Goal: Transaction & Acquisition: Obtain resource

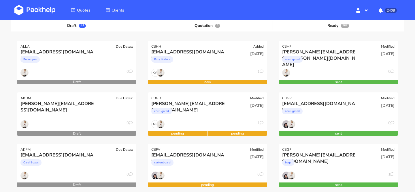
scroll to position [68, 0]
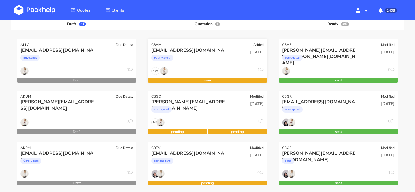
click at [187, 46] on div "CBHH Added" at bounding box center [207, 43] width 119 height 8
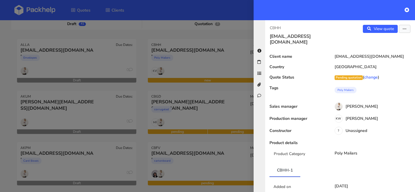
click at [272, 27] on p "CBHH" at bounding box center [303, 28] width 66 height 6
copy p "CBHH"
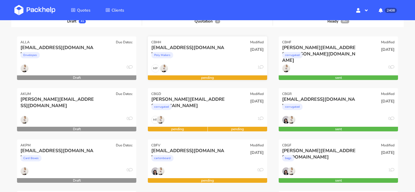
scroll to position [72, 0]
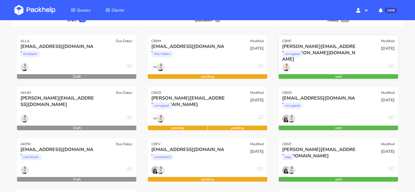
click at [352, 54] on div "corrugated" at bounding box center [320, 56] width 76 height 12
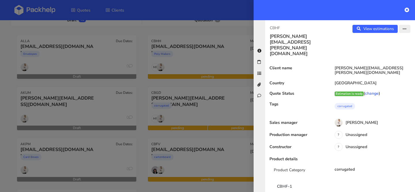
click at [406, 30] on button "button" at bounding box center [405, 29] width 12 height 8
click at [390, 50] on link "Edit quote" at bounding box center [385, 52] width 51 height 10
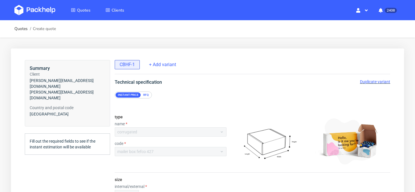
click at [379, 81] on span "Duplicate variant" at bounding box center [375, 81] width 30 height 5
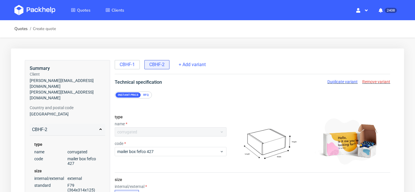
click at [148, 92] on div "RFQ" at bounding box center [146, 94] width 10 height 5
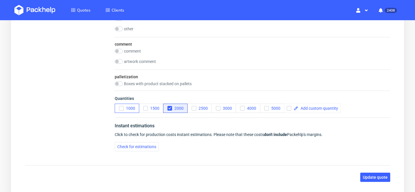
scroll to position [748, 0]
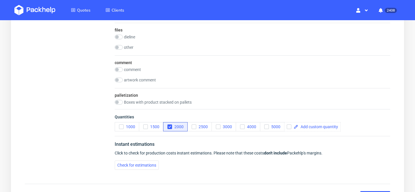
click at [120, 66] on div "comment comment artwork comment" at bounding box center [252, 71] width 275 height 33
click at [120, 70] on input "checkbox" at bounding box center [119, 69] width 8 height 5
checkbox input "true"
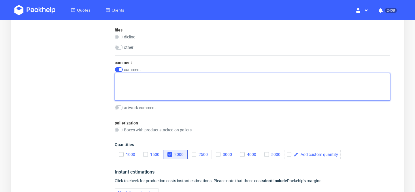
click at [148, 90] on textarea at bounding box center [252, 87] width 275 height 28
paste textarea "510 units to Dublin 1490 units to Illinois, USA"
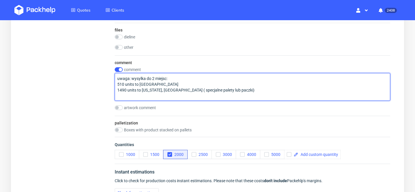
scroll to position [831, 0]
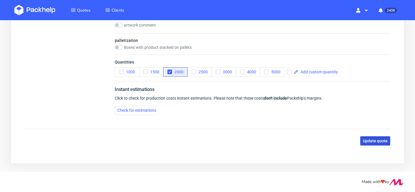
type textarea "uwaga: wysylka do 2 miejsc: 510 units to Dublin 1490 units to Illinois, USA ( s…"
click at [385, 144] on button "Update quote" at bounding box center [375, 140] width 30 height 9
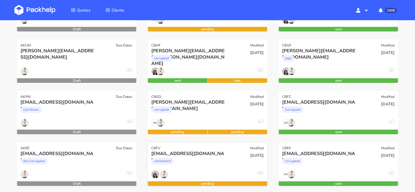
scroll to position [122, 0]
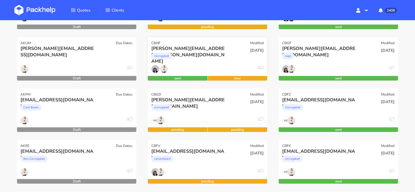
click at [228, 56] on div "[DATE]" at bounding box center [248, 55] width 40 height 20
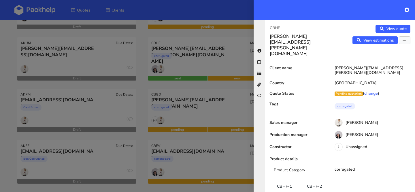
click at [274, 27] on p "CBHF" at bounding box center [303, 28] width 66 height 6
copy p "CBHF"
click at [140, 94] on div at bounding box center [207, 96] width 415 height 192
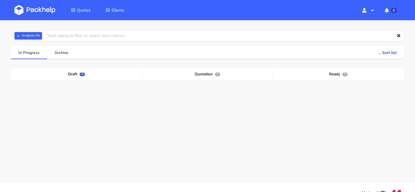
scroll to position [18, 0]
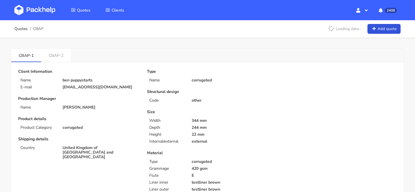
click at [230, 119] on p "344 mm" at bounding box center [230, 120] width 76 height 5
click at [51, 60] on link "CBAP-2" at bounding box center [56, 55] width 30 height 13
click at [40, 29] on span "CBAP" at bounding box center [38, 29] width 11 height 5
copy span "CBAP"
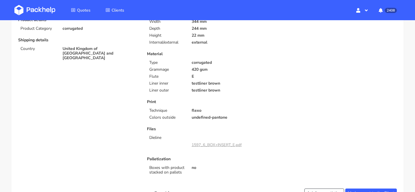
scroll to position [98, 0]
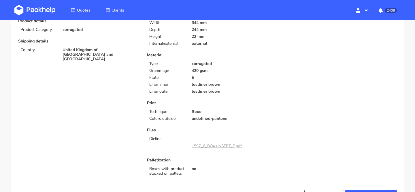
click at [238, 104] on p "Print" at bounding box center [207, 103] width 121 height 5
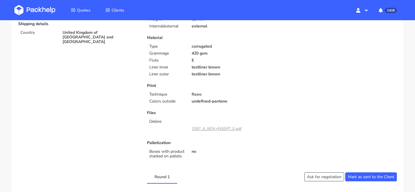
scroll to position [119, 0]
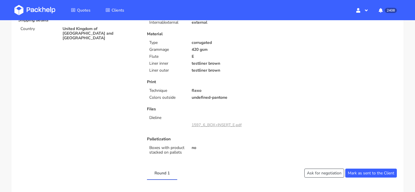
click at [207, 126] on link "1597_6_BOX+INSERT_E.pdf" at bounding box center [217, 124] width 50 height 5
click at [173, 81] on p "Print" at bounding box center [207, 82] width 121 height 5
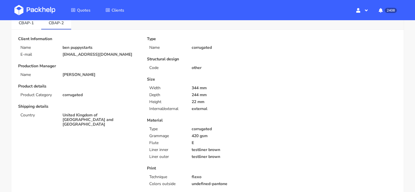
scroll to position [15, 0]
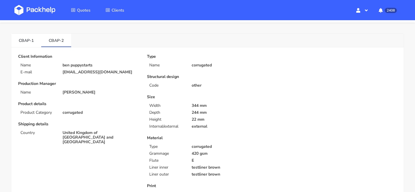
click at [27, 44] on link "CBAP-1" at bounding box center [26, 40] width 30 height 13
click at [54, 43] on link "CBAP-2" at bounding box center [56, 40] width 30 height 13
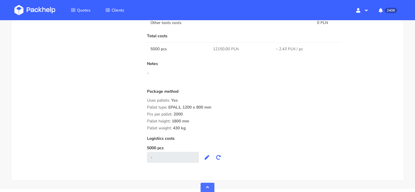
scroll to position [462, 0]
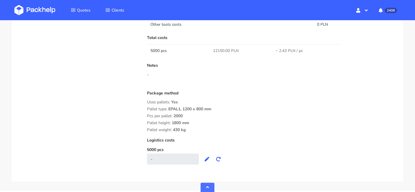
click at [212, 120] on div "Pallet height: 1800 mm" at bounding box center [272, 122] width 250 height 5
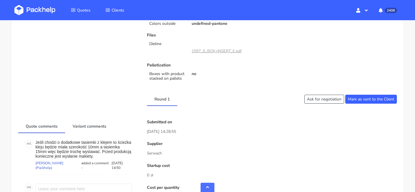
scroll to position [0, 0]
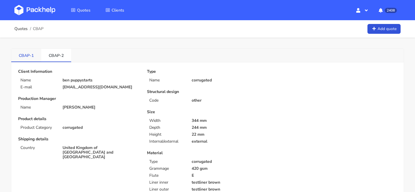
click at [31, 60] on link "CBAP-1" at bounding box center [26, 55] width 30 height 13
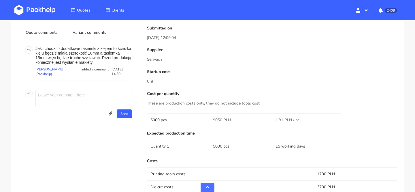
scroll to position [294, 0]
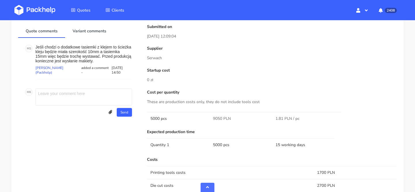
click at [200, 69] on p "Startup cost" at bounding box center [272, 70] width 250 height 5
click at [112, 160] on div "Quote comments Variant comments M S Jeśli chodzi o dodatkowe tasiemki z klejem …" at bounding box center [78, 194] width 129 height 341
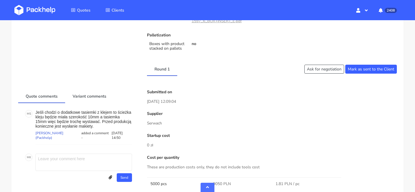
scroll to position [230, 0]
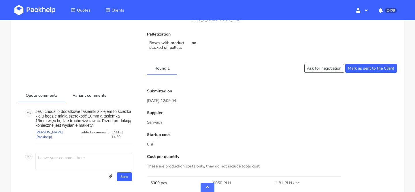
click at [158, 121] on p "Serwach" at bounding box center [272, 122] width 250 height 6
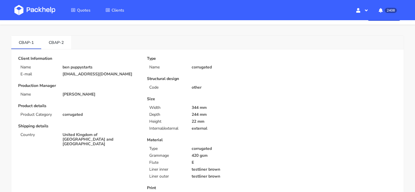
scroll to position [0, 0]
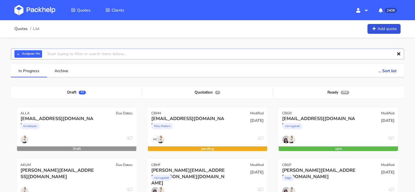
click at [122, 51] on input "text" at bounding box center [207, 53] width 393 height 11
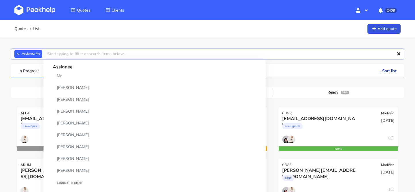
paste input "CBAP"
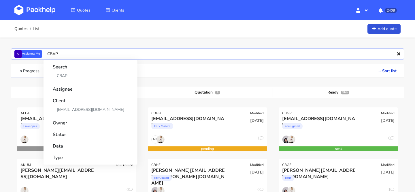
type input "CBAP"
click at [19, 54] on button "×" at bounding box center [17, 53] width 7 height 7
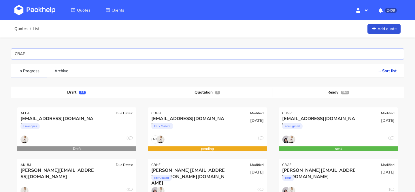
click at [49, 56] on input "CBAP" at bounding box center [207, 53] width 393 height 11
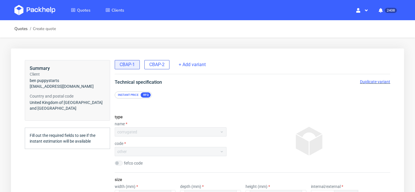
click at [160, 63] on span "CBAP-2" at bounding box center [156, 64] width 15 height 6
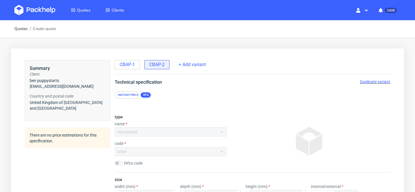
click at [383, 82] on span "Duplicate variant" at bounding box center [375, 81] width 30 height 5
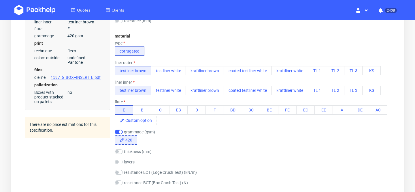
scroll to position [196, 0]
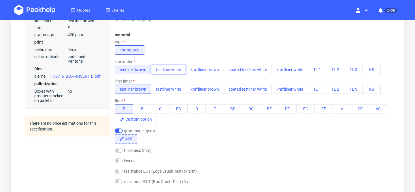
click at [180, 71] on button "testliner white" at bounding box center [168, 69] width 35 height 9
click at [179, 88] on button "testliner white" at bounding box center [168, 88] width 35 height 9
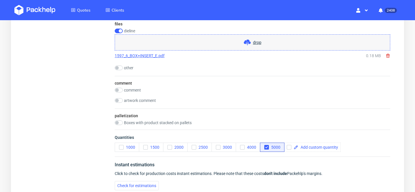
scroll to position [600, 0]
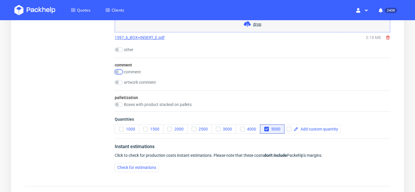
click at [118, 70] on input "checkbox" at bounding box center [119, 71] width 8 height 5
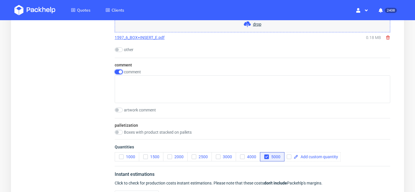
click at [120, 72] on input "checkbox" at bounding box center [119, 71] width 8 height 5
checkbox input "false"
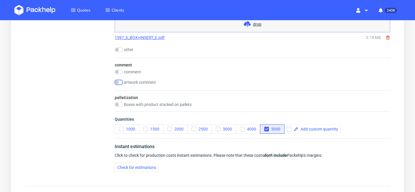
click at [119, 82] on input "checkbox" at bounding box center [119, 82] width 8 height 5
checkbox input "true"
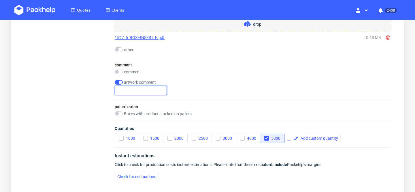
click at [136, 88] on input "text" at bounding box center [141, 90] width 52 height 9
paste input "https://www.figma.com/design/zzl3JvtAzSSkWYjLG4mI4f/Final-Design---Box?node-id=…"
type input "https://www.figma.com/design/zzl3JvtAzSSkWYjLG4mI4f/Final-Design---Box?node-id=…"
click at [210, 89] on div "artwork comment https://www.figma.com/design/zzl3JvtAzSSkWYjLG4mI4f/Final-Desig…" at bounding box center [252, 87] width 275 height 15
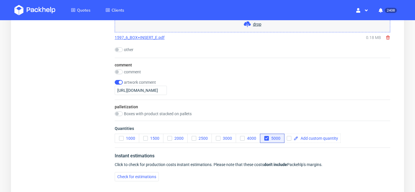
scroll to position [666, 0]
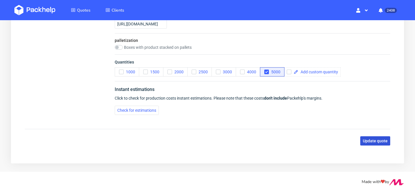
click at [380, 141] on span "Update quote" at bounding box center [375, 141] width 25 height 4
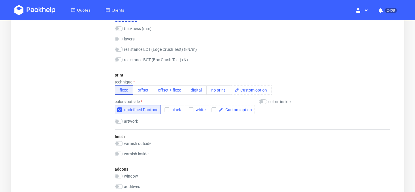
scroll to position [0, 0]
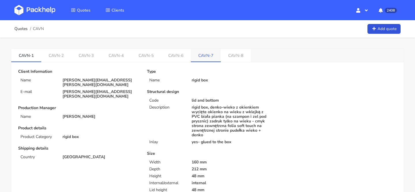
click at [204, 62] on li "CAVN-7" at bounding box center [206, 55] width 30 height 13
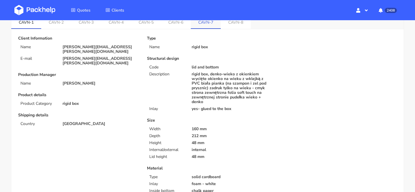
click at [206, 20] on link "CAVN-7" at bounding box center [206, 22] width 30 height 13
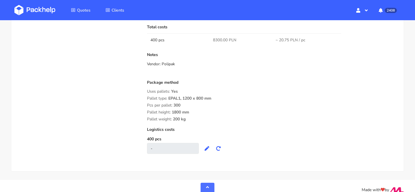
scroll to position [579, 0]
click at [244, 103] on div "Pcs per pallet: 300" at bounding box center [272, 105] width 250 height 5
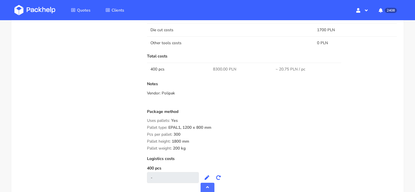
scroll to position [529, 0]
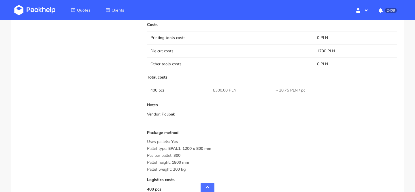
click at [235, 155] on div "Pcs per pallet: 300" at bounding box center [272, 155] width 250 height 5
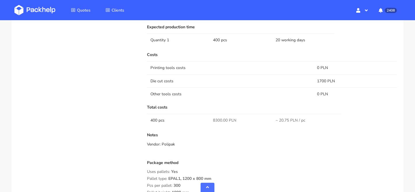
scroll to position [496, 0]
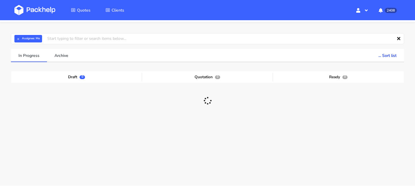
scroll to position [29, 0]
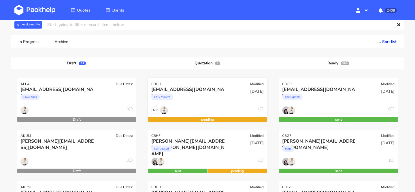
click at [213, 103] on div "Poly Mailers" at bounding box center [189, 98] width 76 height 12
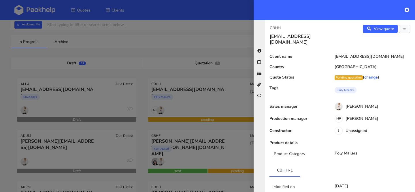
click at [277, 27] on p "CBHH" at bounding box center [303, 28] width 66 height 6
copy p "CBHH"
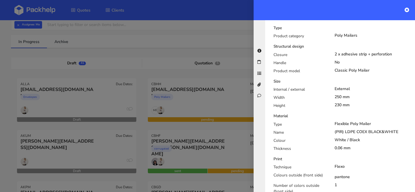
scroll to position [411, 0]
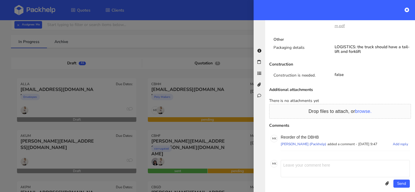
click at [315, 135] on p "Reorder of the DBHB" at bounding box center [345, 137] width 129 height 5
copy p "DBHB"
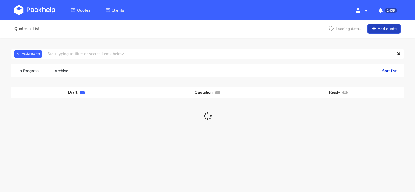
click at [387, 29] on link "Add quote" at bounding box center [383, 29] width 33 height 10
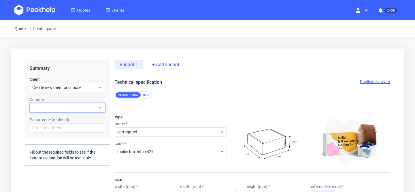
click at [82, 105] on div at bounding box center [67, 107] width 75 height 9
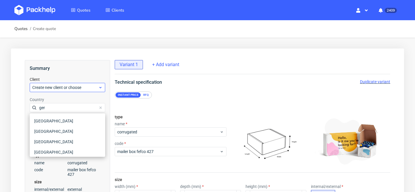
type input "ger"
click at [81, 88] on span "Create new client or choose" at bounding box center [65, 87] width 66 height 6
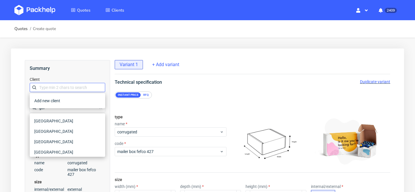
type input "[URL][DOMAIN_NAME]"
paste input "[EMAIL_ADDRESS][DOMAIN_NAME]"
type input "[EMAIL_ADDRESS][DOMAIN_NAME]"
click at [67, 101] on div "Add new client" at bounding box center [67, 100] width 71 height 10
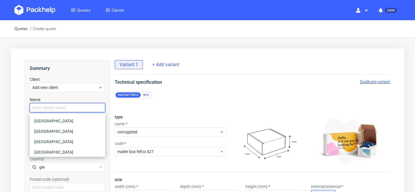
click at [65, 109] on input "text" at bounding box center [67, 107] width 75 height 9
paste input "info@lwsfck.de"
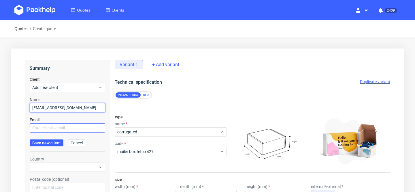
type input "info@lwsfck.de"
click at [60, 124] on input "text" at bounding box center [67, 127] width 75 height 9
paste input "info@lwsfck.de"
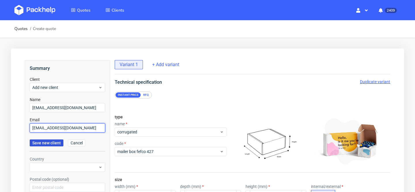
type input "info@lwsfck.de"
click at [52, 141] on span "Save new client" at bounding box center [46, 143] width 29 height 4
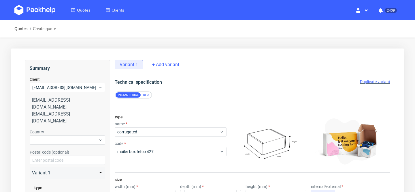
click at [61, 167] on div "Variant 1" at bounding box center [67, 173] width 75 height 12
click at [48, 135] on div at bounding box center [67, 139] width 75 height 9
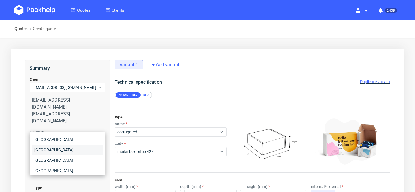
type input "ger"
click at [52, 149] on div "[GEOGRAPHIC_DATA]" at bounding box center [67, 149] width 71 height 10
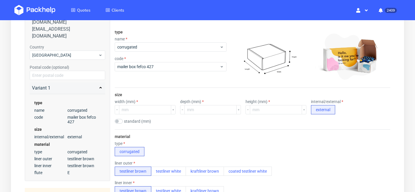
scroll to position [85, 0]
click at [125, 119] on label "standard (mm)" at bounding box center [137, 120] width 27 height 5
checkbox input "true"
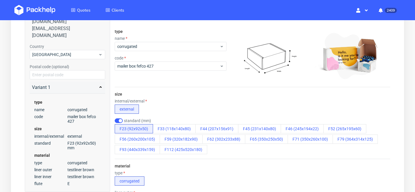
click at [303, 109] on div "internal/external external" at bounding box center [252, 106] width 275 height 15
click at [343, 128] on button "F52 (265x195x60)" at bounding box center [344, 128] width 43 height 9
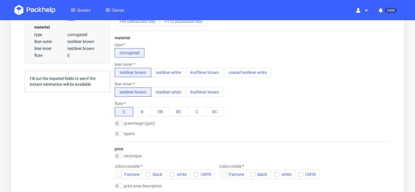
scroll to position [218, 0]
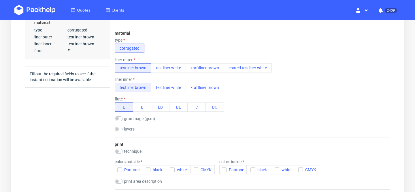
click at [130, 149] on label "technique" at bounding box center [133, 151] width 18 height 5
checkbox input "true"
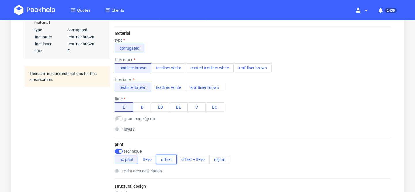
click at [168, 160] on button "offset" at bounding box center [166, 158] width 20 height 9
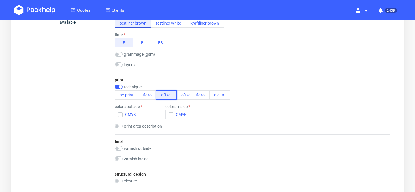
scroll to position [264, 0]
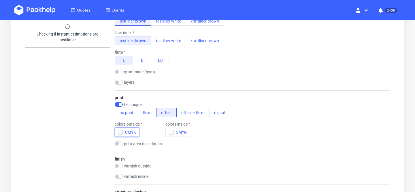
click at [126, 130] on span "CMYK" at bounding box center [129, 132] width 13 height 5
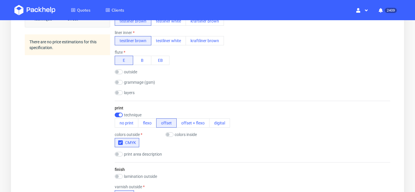
click at [187, 134] on label "colors inside" at bounding box center [186, 134] width 22 height 5
checkbox input "true"
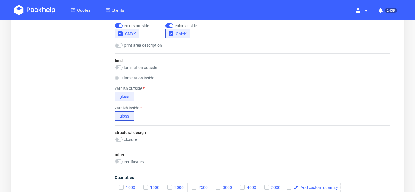
scroll to position [382, 0]
click at [128, 139] on label "closure" at bounding box center [130, 140] width 13 height 5
checkbox input "true"
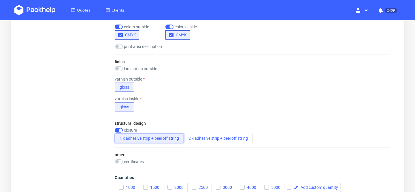
click at [164, 134] on button "1 x adhesive strip + peel off string" at bounding box center [149, 137] width 69 height 9
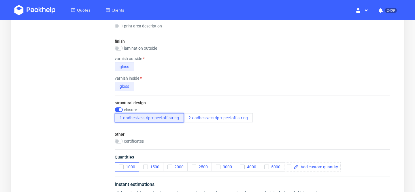
scroll to position [409, 0]
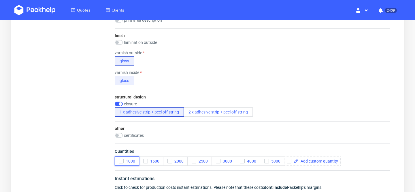
click at [124, 159] on span "1000" at bounding box center [130, 160] width 12 height 5
click at [129, 163] on button "1000" at bounding box center [127, 160] width 24 height 9
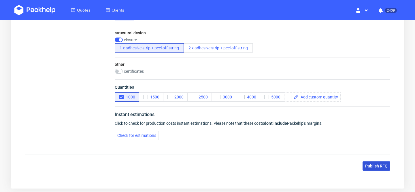
click at [375, 165] on span "Publish RFQ" at bounding box center [376, 166] width 22 height 4
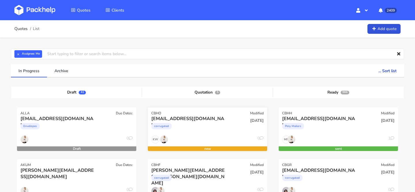
click at [212, 118] on div "[EMAIL_ADDRESS][DOMAIN_NAME]" at bounding box center [189, 118] width 76 height 6
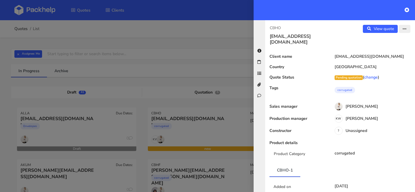
click at [409, 27] on button "button" at bounding box center [405, 29] width 12 height 8
click at [386, 44] on link "Edit quote" at bounding box center [385, 41] width 51 height 10
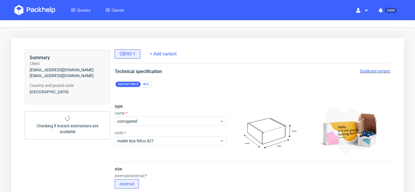
scroll to position [10, 0]
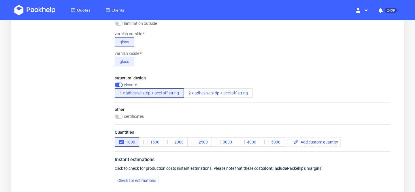
scroll to position [443, 0]
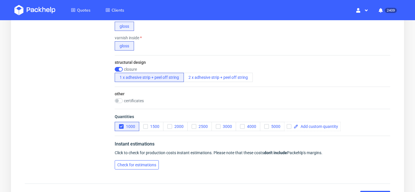
click at [140, 163] on span "Check for estimations" at bounding box center [136, 164] width 39 height 4
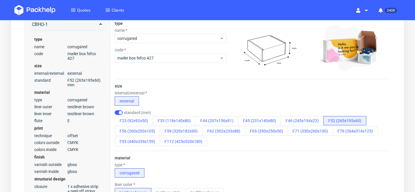
scroll to position [0, 0]
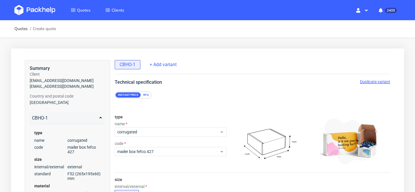
click at [370, 81] on span "Duplicate variant" at bounding box center [375, 81] width 30 height 5
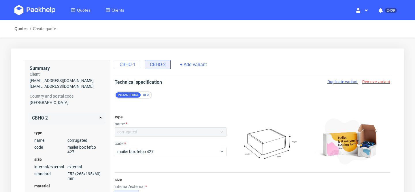
click at [246, 157] on img at bounding box center [269, 141] width 81 height 50
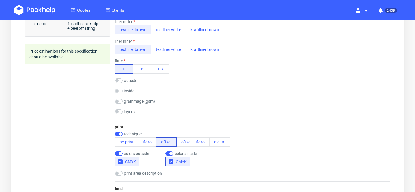
scroll to position [256, 0]
click at [194, 143] on button "offset + flexo" at bounding box center [192, 141] width 33 height 9
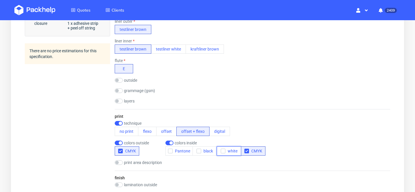
click at [221, 151] on icon "button" at bounding box center [223, 151] width 4 height 4
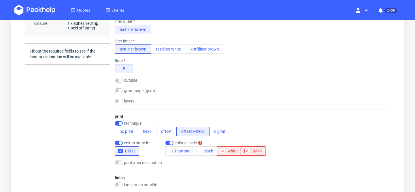
click at [254, 152] on span "CMYK" at bounding box center [255, 150] width 13 height 5
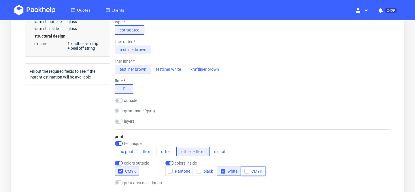
scroll to position [0, 0]
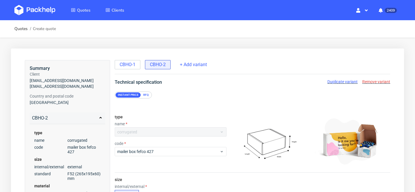
click at [350, 81] on span "Duplicate variant" at bounding box center [342, 81] width 30 height 5
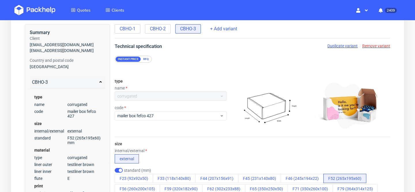
scroll to position [41, 0]
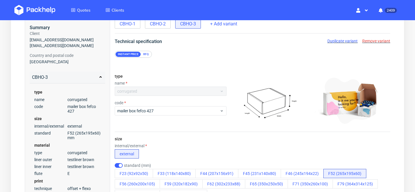
click at [129, 165] on label "standard (mm)" at bounding box center [137, 165] width 27 height 5
checkbox input "false"
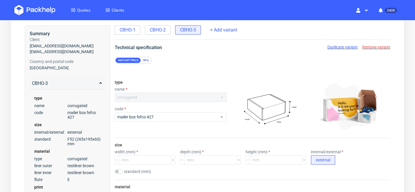
scroll to position [34, 0]
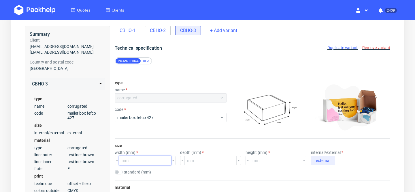
click at [129, 161] on input "number" at bounding box center [145, 160] width 52 height 9
type input "300"
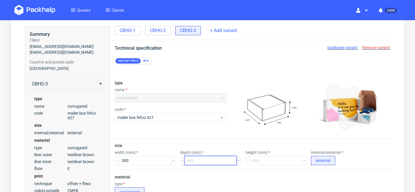
click at [191, 157] on input "number" at bounding box center [210, 160] width 52 height 9
type input "220"
click at [255, 160] on input "number" at bounding box center [276, 160] width 52 height 9
type input "60"
click at [361, 160] on div "width (mm) 300 depth (mm) 220 height (mm) 60 internal/external external" at bounding box center [252, 157] width 275 height 15
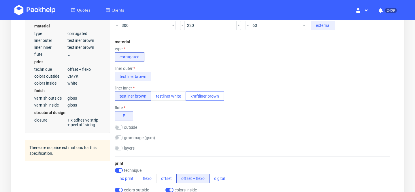
scroll to position [218, 0]
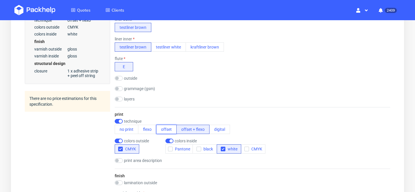
click at [166, 133] on button "offset" at bounding box center [166, 128] width 20 height 9
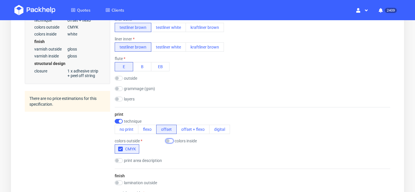
click at [172, 141] on input "checkbox" at bounding box center [169, 140] width 8 height 5
checkbox input "true"
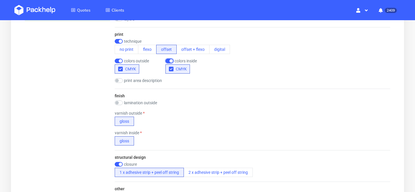
scroll to position [0, 0]
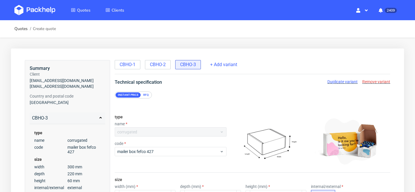
click at [355, 82] on span "Duplicate variant" at bounding box center [342, 81] width 30 height 5
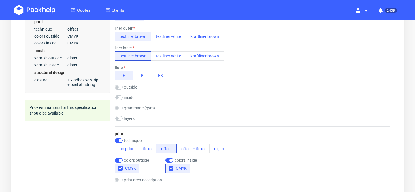
scroll to position [205, 0]
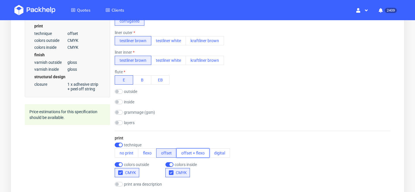
click at [206, 154] on button "offset + flexo" at bounding box center [192, 152] width 33 height 9
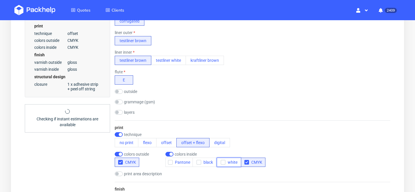
click at [227, 162] on span "white" at bounding box center [231, 162] width 12 height 5
click at [254, 162] on span "CMYK" at bounding box center [255, 162] width 13 height 5
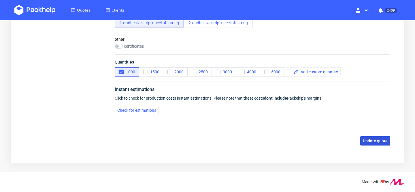
click at [378, 141] on span "Update quote" at bounding box center [375, 141] width 25 height 4
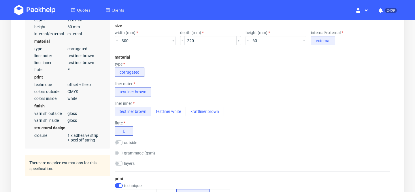
scroll to position [0, 0]
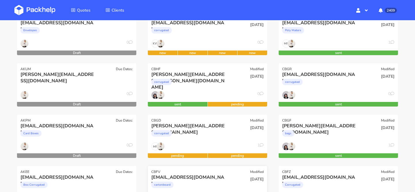
scroll to position [95, 0]
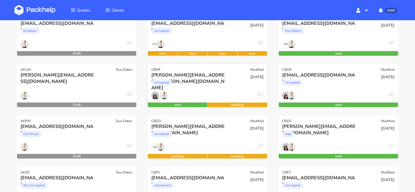
click at [196, 79] on div "corrugated" at bounding box center [189, 84] width 76 height 12
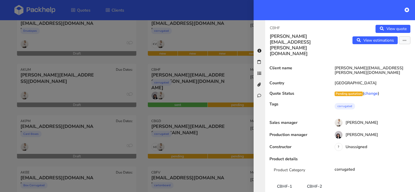
click at [221, 71] on div at bounding box center [207, 96] width 415 height 192
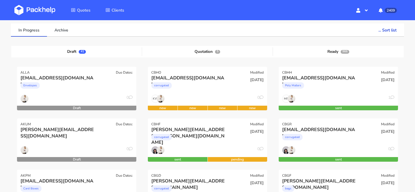
scroll to position [32, 0]
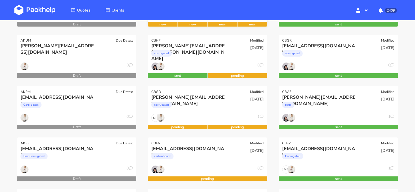
scroll to position [125, 0]
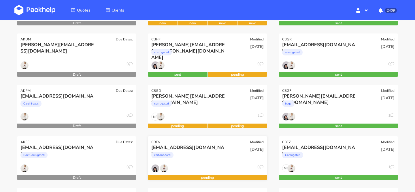
click at [203, 152] on div "cartonboard" at bounding box center [189, 156] width 76 height 12
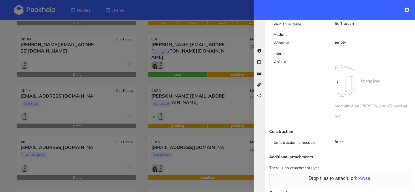
scroll to position [363, 0]
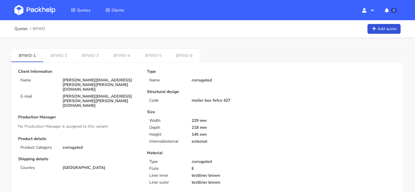
click at [93, 82] on p "[PERSON_NAME][EMAIL_ADDRESS][PERSON_NAME][PERSON_NAME][DOMAIN_NAME]" at bounding box center [101, 85] width 76 height 14
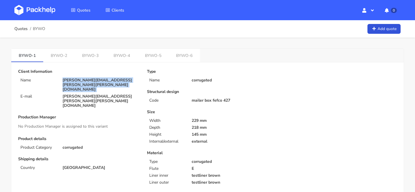
click at [93, 82] on p "[PERSON_NAME][EMAIL_ADDRESS][PERSON_NAME][PERSON_NAME][DOMAIN_NAME]" at bounding box center [101, 85] width 76 height 14
copy div "[PERSON_NAME][EMAIL_ADDRESS][PERSON_NAME][PERSON_NAME][DOMAIN_NAME]"
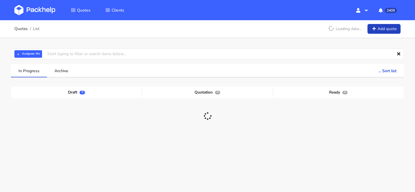
click at [385, 29] on link "Add quote" at bounding box center [383, 29] width 33 height 10
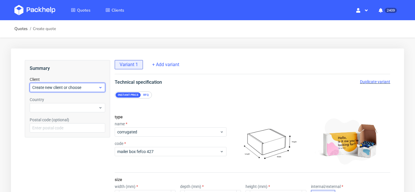
click at [58, 87] on span "Create new client or choose" at bounding box center [65, 87] width 66 height 6
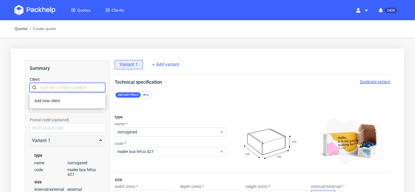
paste input "[PERSON_NAME][EMAIL_ADDRESS][PERSON_NAME][PERSON_NAME][DOMAIN_NAME]"
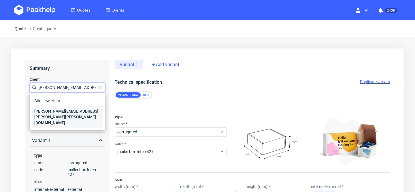
type input "[PERSON_NAME][EMAIL_ADDRESS][PERSON_NAME][PERSON_NAME][DOMAIN_NAME]"
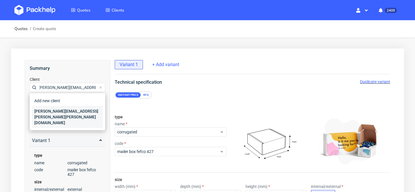
click at [64, 110] on div "[PERSON_NAME][EMAIL_ADDRESS][PERSON_NAME][PERSON_NAME][DOMAIN_NAME]" at bounding box center [67, 117] width 71 height 22
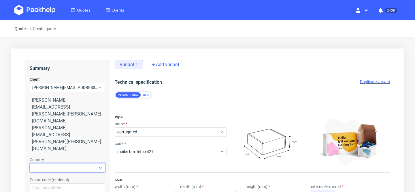
click at [59, 163] on div at bounding box center [67, 167] width 75 height 9
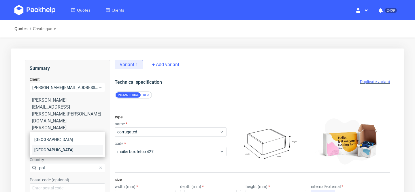
type input "pol"
click at [64, 148] on div "[GEOGRAPHIC_DATA]" at bounding box center [67, 149] width 71 height 10
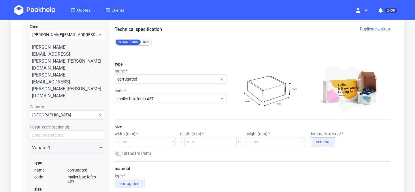
scroll to position [64, 0]
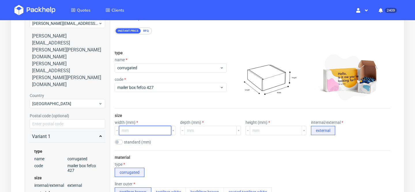
click at [134, 127] on input "number" at bounding box center [145, 130] width 52 height 9
click at [146, 31] on div "RFQ" at bounding box center [146, 30] width 10 height 5
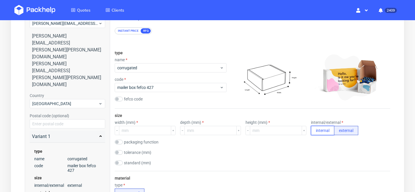
click at [311, 129] on button "internal" at bounding box center [322, 130] width 23 height 9
click at [125, 135] on div "size width (mm) depth (mm) height (mm) internal/external internal external pack…" at bounding box center [252, 139] width 275 height 62
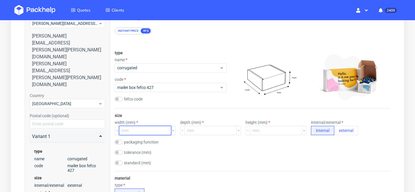
click at [125, 133] on input "number" at bounding box center [145, 130] width 52 height 9
type input "220"
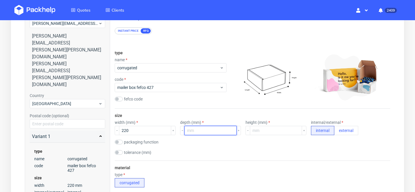
click at [189, 133] on input "number" at bounding box center [210, 130] width 52 height 9
type input "220"
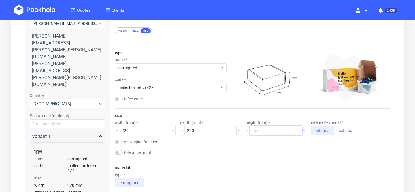
click at [261, 131] on input "number" at bounding box center [276, 130] width 52 height 9
type input "145"
click at [276, 150] on div "size width (mm) 220 depth (mm) 220 height (mm) 145 internal/external internal e…" at bounding box center [252, 134] width 275 height 52
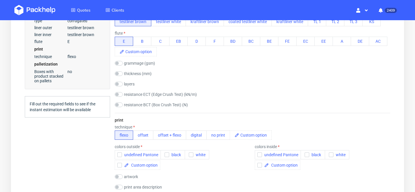
scroll to position [274, 0]
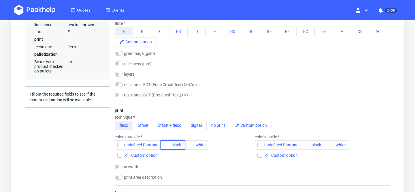
click at [171, 146] on span "black" at bounding box center [175, 144] width 12 height 5
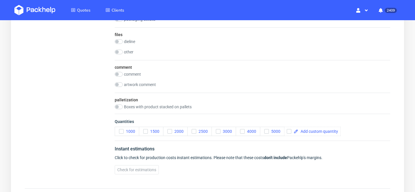
scroll to position [580, 0]
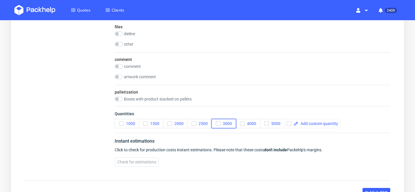
click at [232, 122] on button "3000" at bounding box center [223, 123] width 24 height 9
click at [141, 163] on span "Check for estimations" at bounding box center [136, 162] width 39 height 4
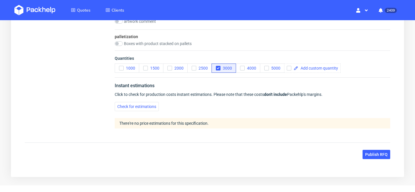
scroll to position [648, 0]
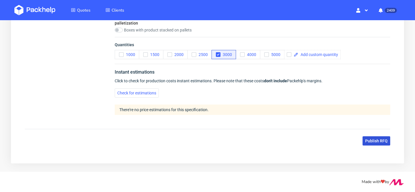
click at [379, 140] on span "Publish RFQ" at bounding box center [376, 141] width 22 height 4
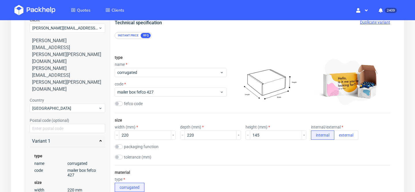
scroll to position [59, 0]
